Goal: Information Seeking & Learning: Learn about a topic

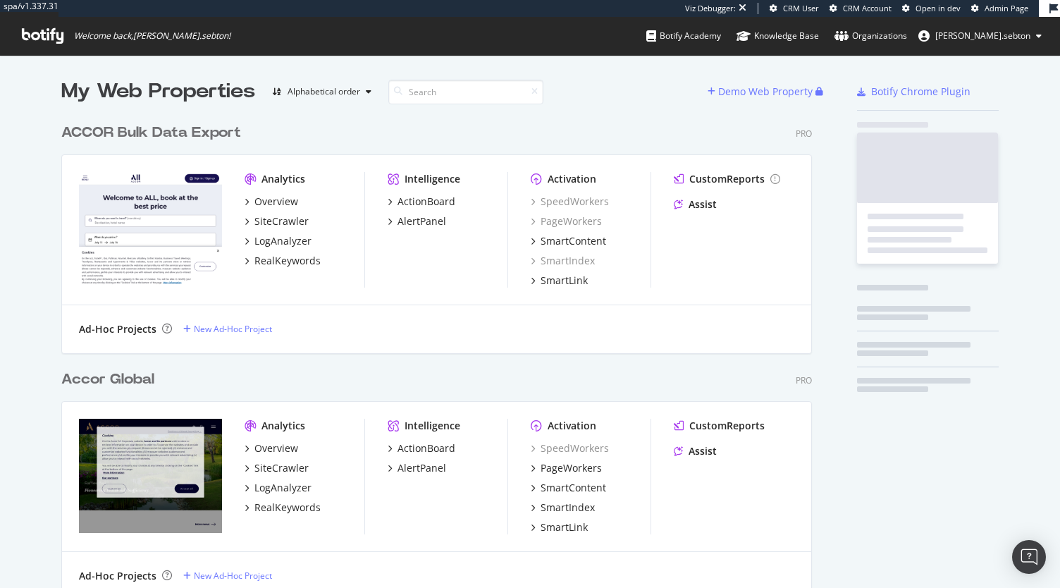
scroll to position [3052, 750]
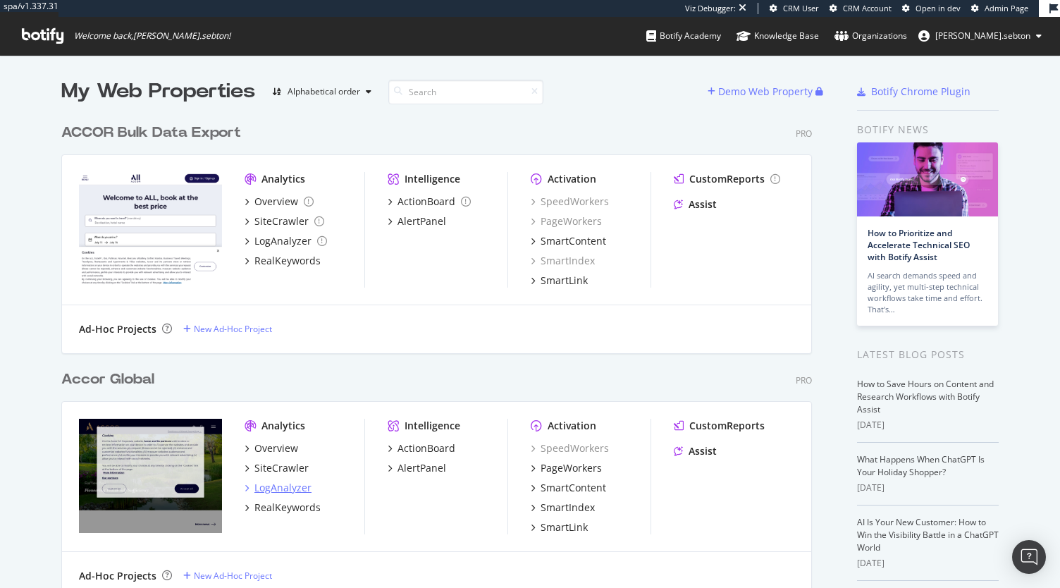
click at [287, 484] on div "LogAnalyzer" at bounding box center [282, 487] width 57 height 14
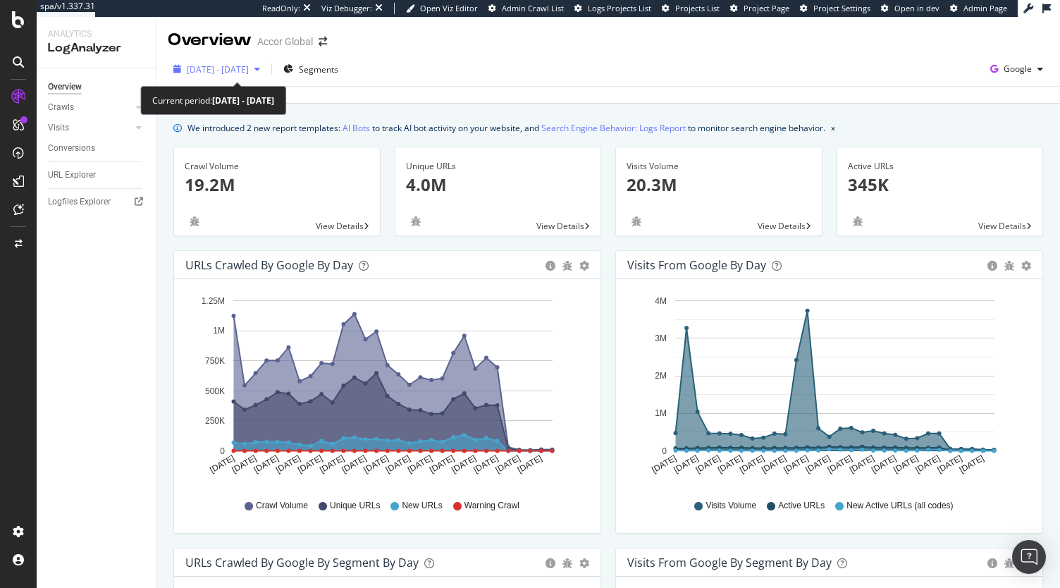
click at [249, 67] on span "[DATE] - [DATE]" at bounding box center [218, 69] width 62 height 12
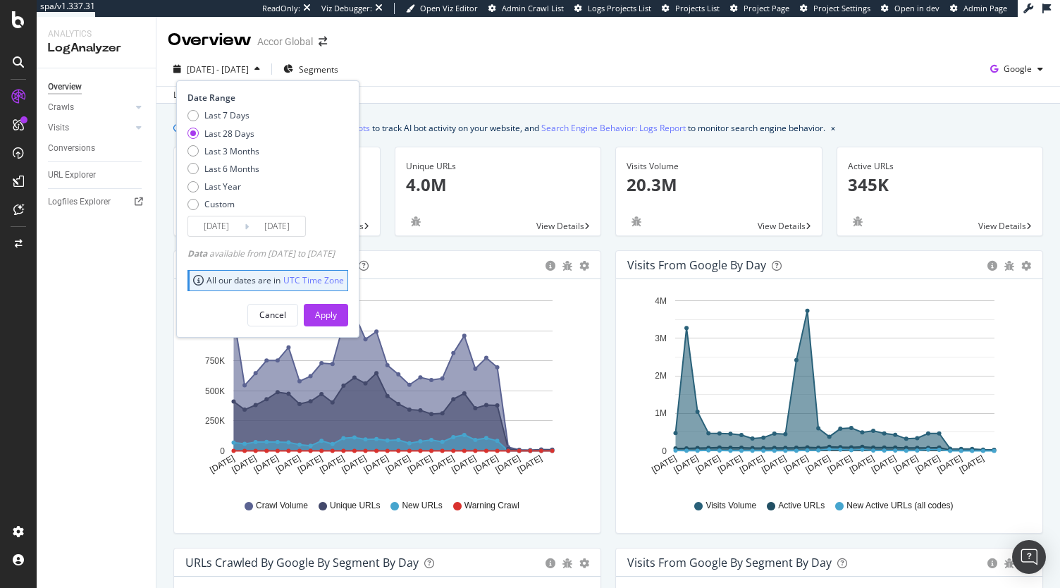
click at [211, 228] on input "[DATE]" at bounding box center [216, 226] width 56 height 20
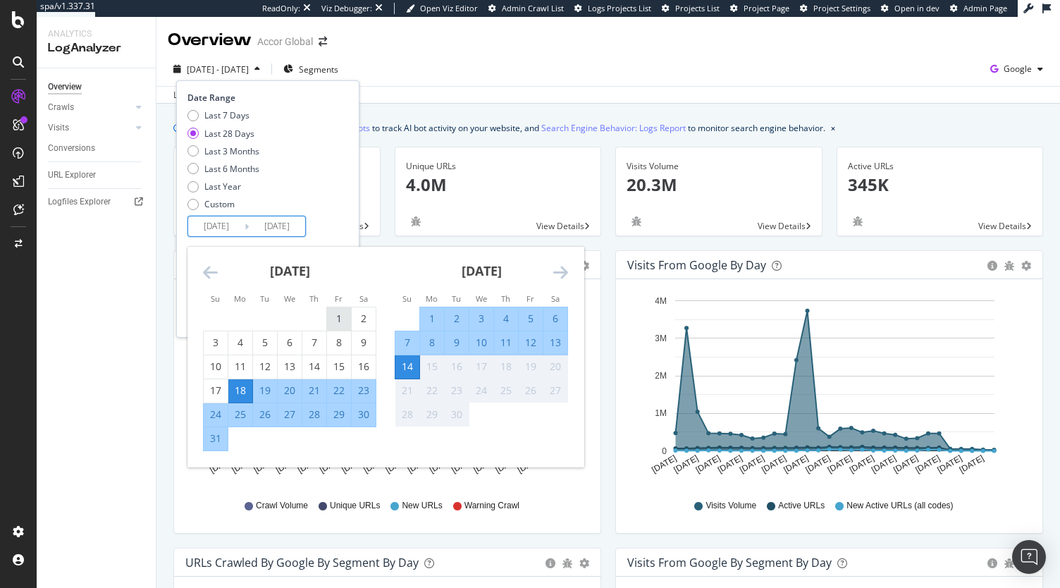
click at [337, 317] on div "1" at bounding box center [339, 318] width 24 height 14
type input "[DATE]"
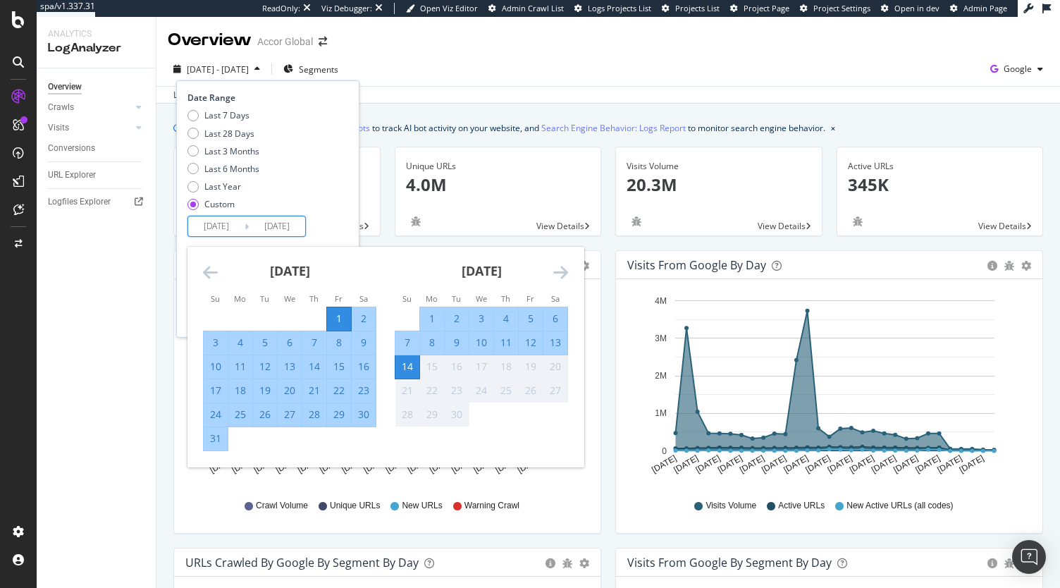
click at [216, 436] on div "31" at bounding box center [216, 438] width 24 height 14
type input "[DATE]"
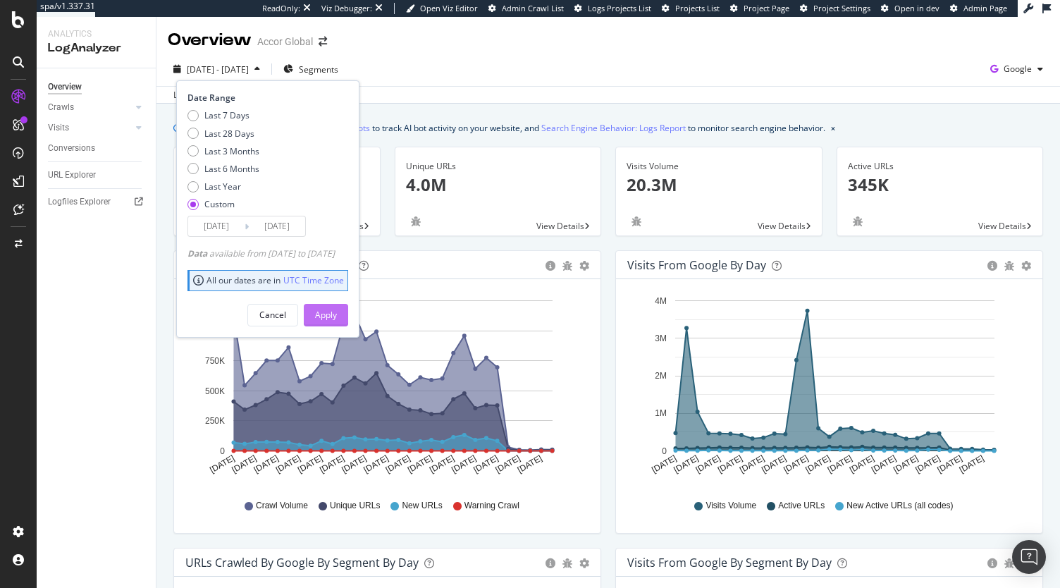
click at [337, 312] on div "Apply" at bounding box center [326, 315] width 22 height 12
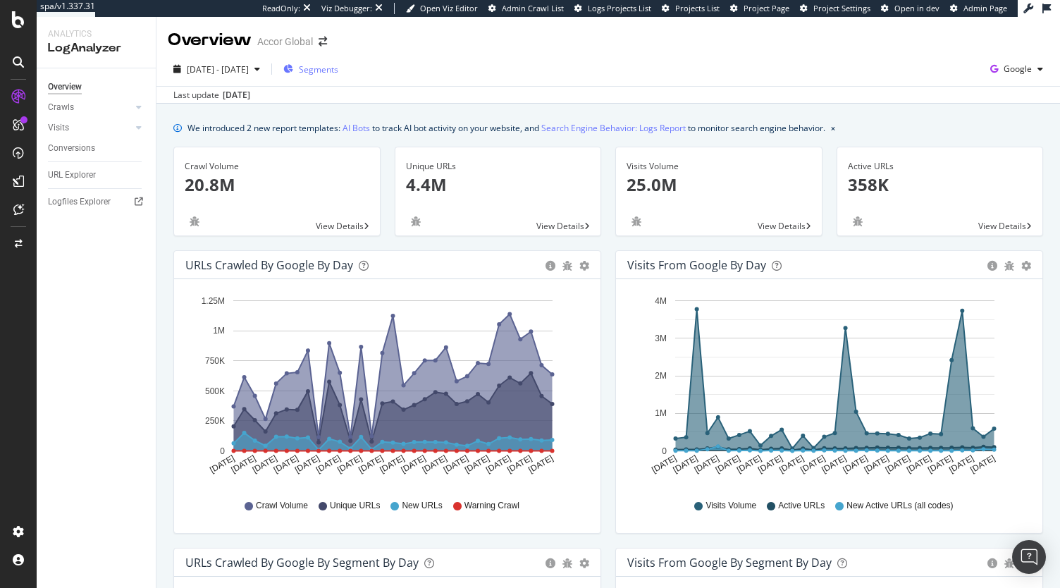
click at [338, 67] on span "Segments" at bounding box center [318, 69] width 39 height 12
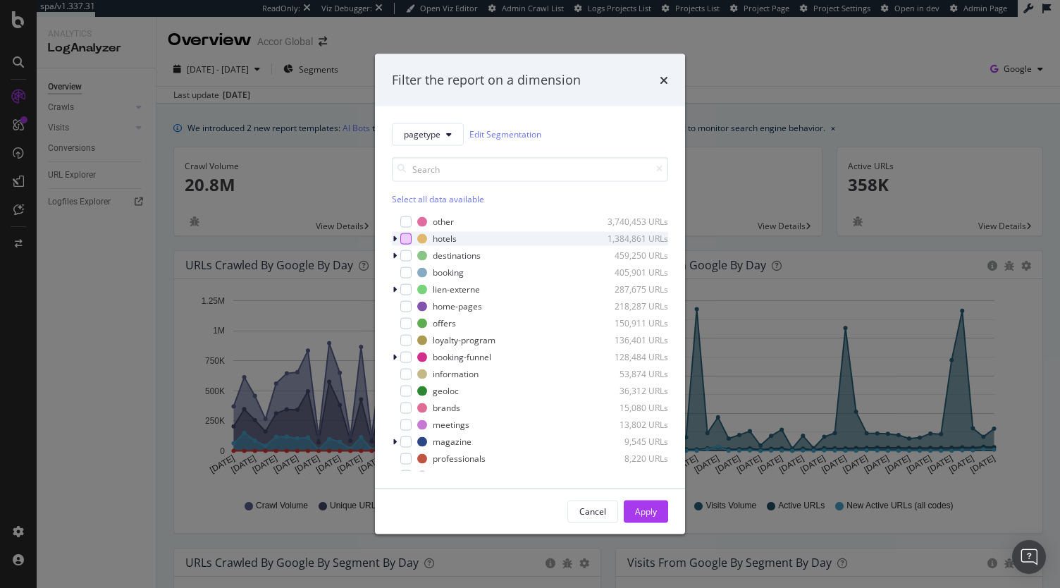
click at [403, 240] on div "modal" at bounding box center [405, 237] width 11 height 11
click at [395, 240] on icon "modal" at bounding box center [394, 238] width 4 height 8
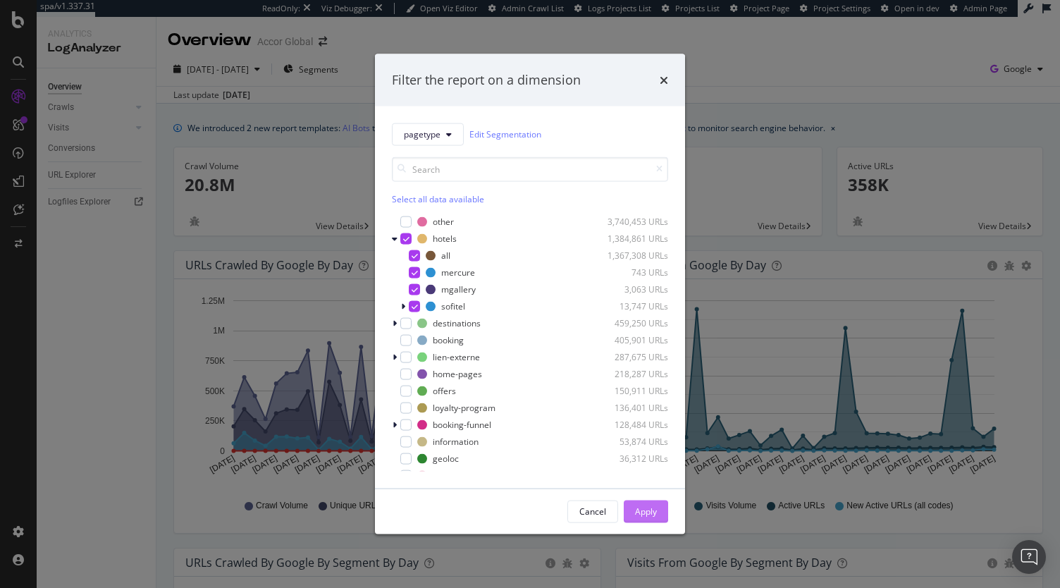
click at [654, 507] on div "Apply" at bounding box center [646, 511] width 22 height 12
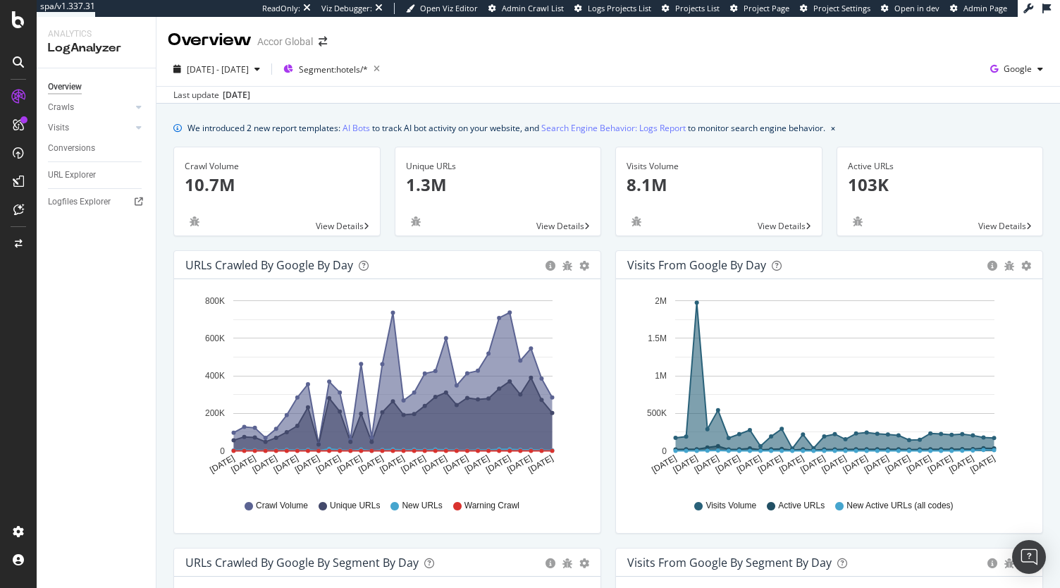
click at [385, 68] on icon "button" at bounding box center [377, 69] width 18 height 20
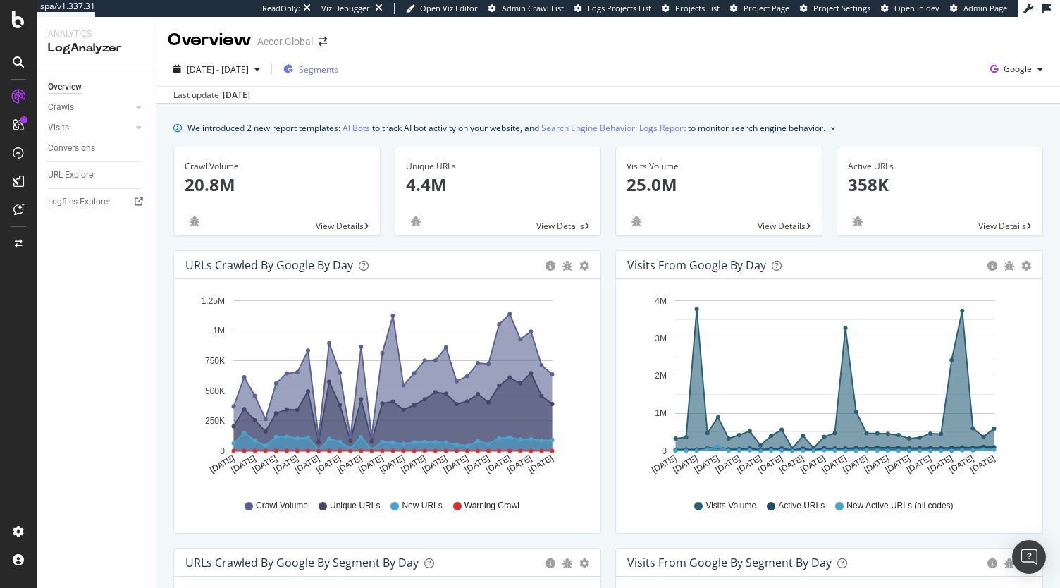
click at [342, 56] on div "[DATE] - [DATE] Segments Google Last update [DATE]" at bounding box center [607, 77] width 903 height 51
click at [338, 66] on span "Segments" at bounding box center [318, 69] width 39 height 12
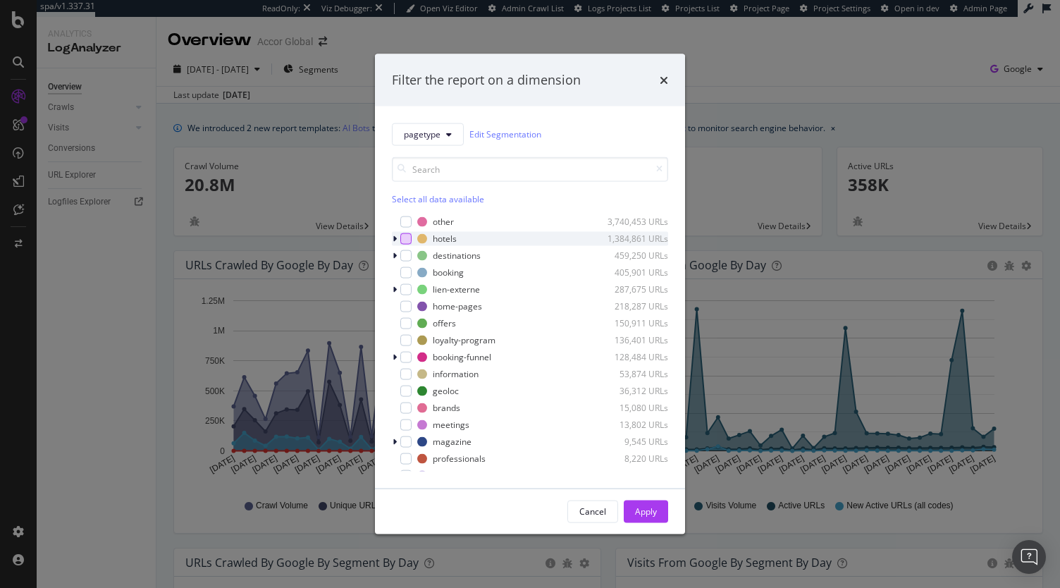
click at [409, 235] on div "modal" at bounding box center [405, 237] width 11 height 11
click at [650, 511] on div "Apply" at bounding box center [646, 511] width 22 height 12
